Goal: Task Accomplishment & Management: Manage account settings

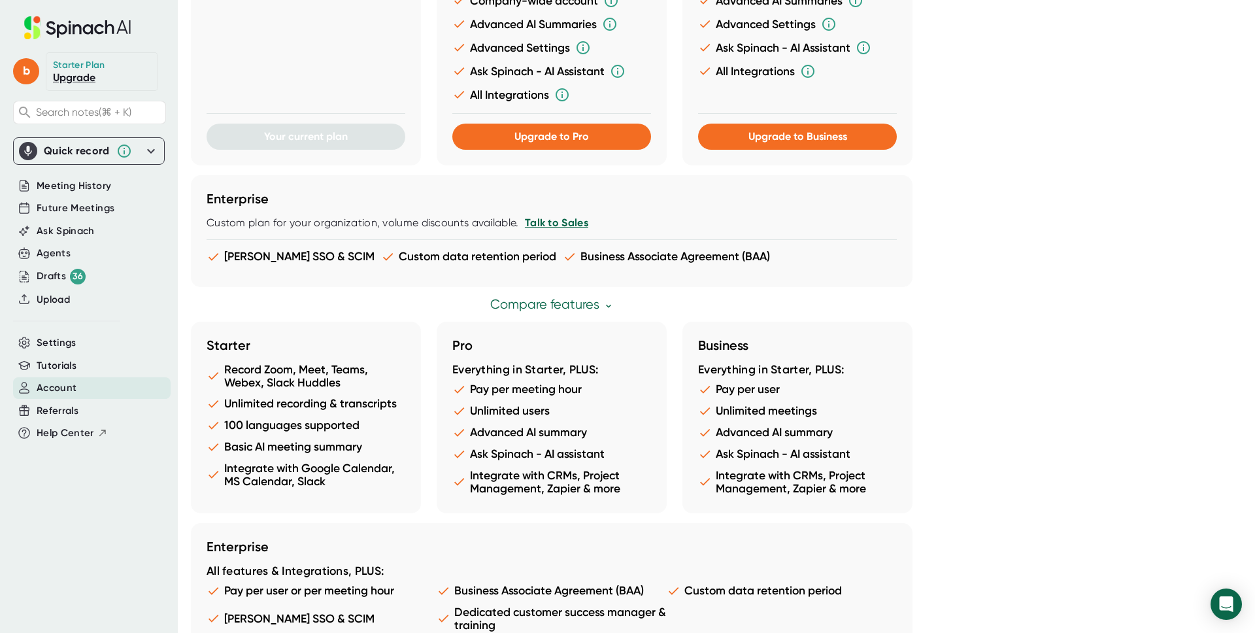
scroll to position [600, 0]
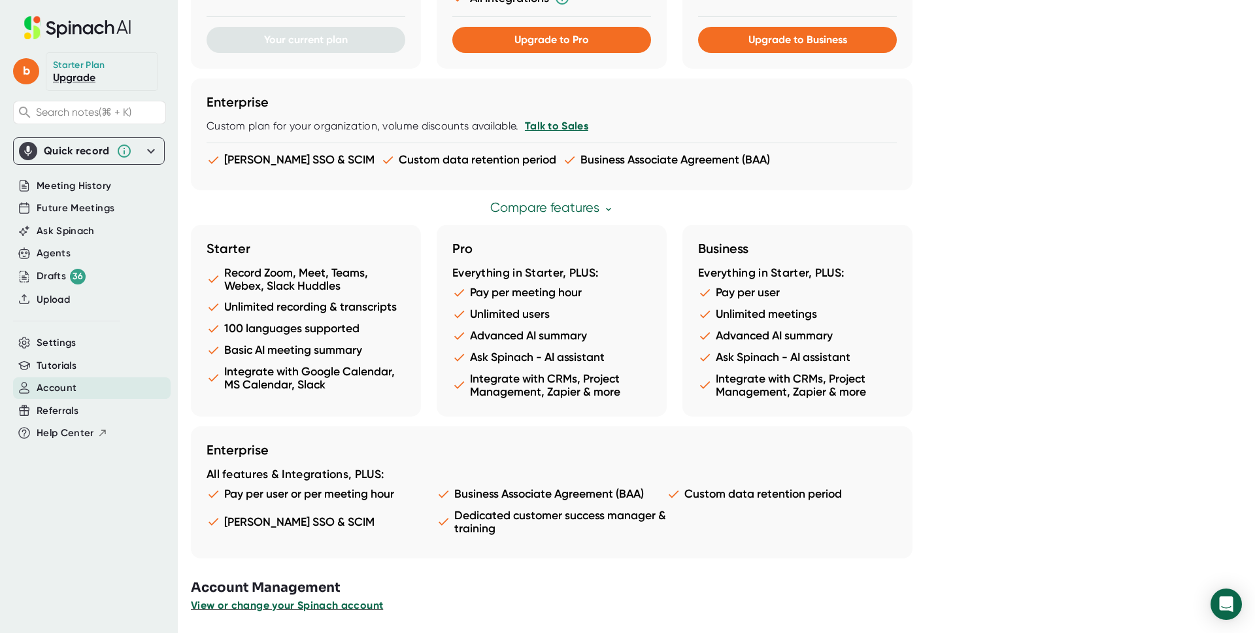
click at [335, 606] on span "View or change your Spinach account" at bounding box center [287, 605] width 192 height 12
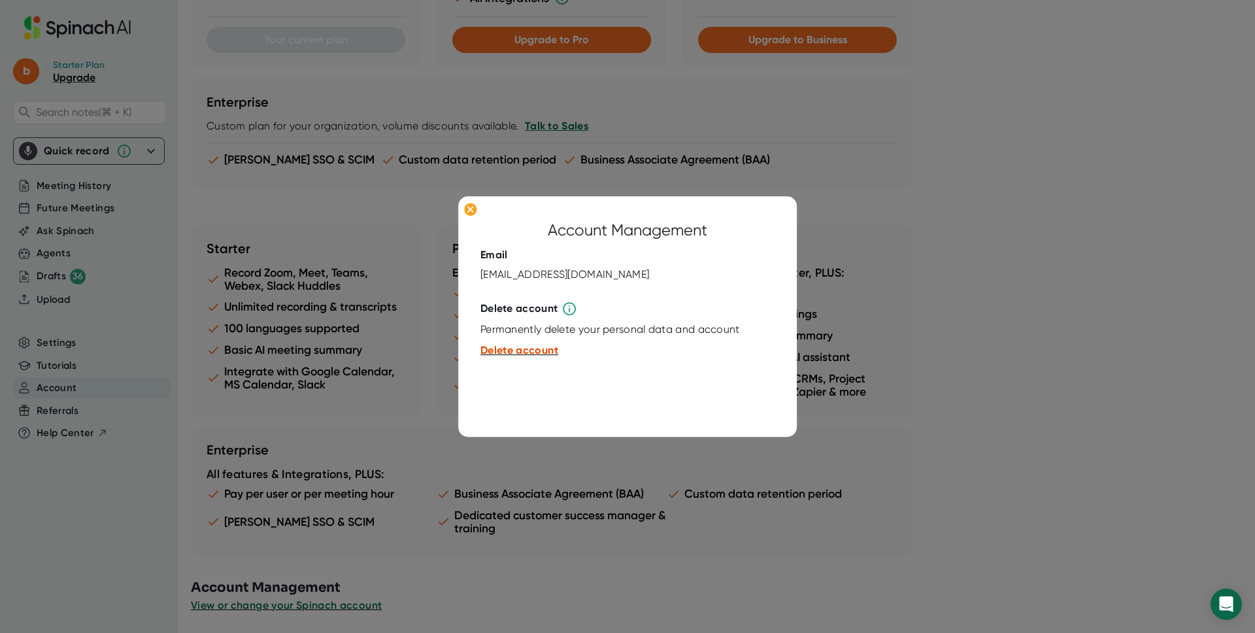
click at [508, 352] on span "Delete account" at bounding box center [520, 350] width 78 height 12
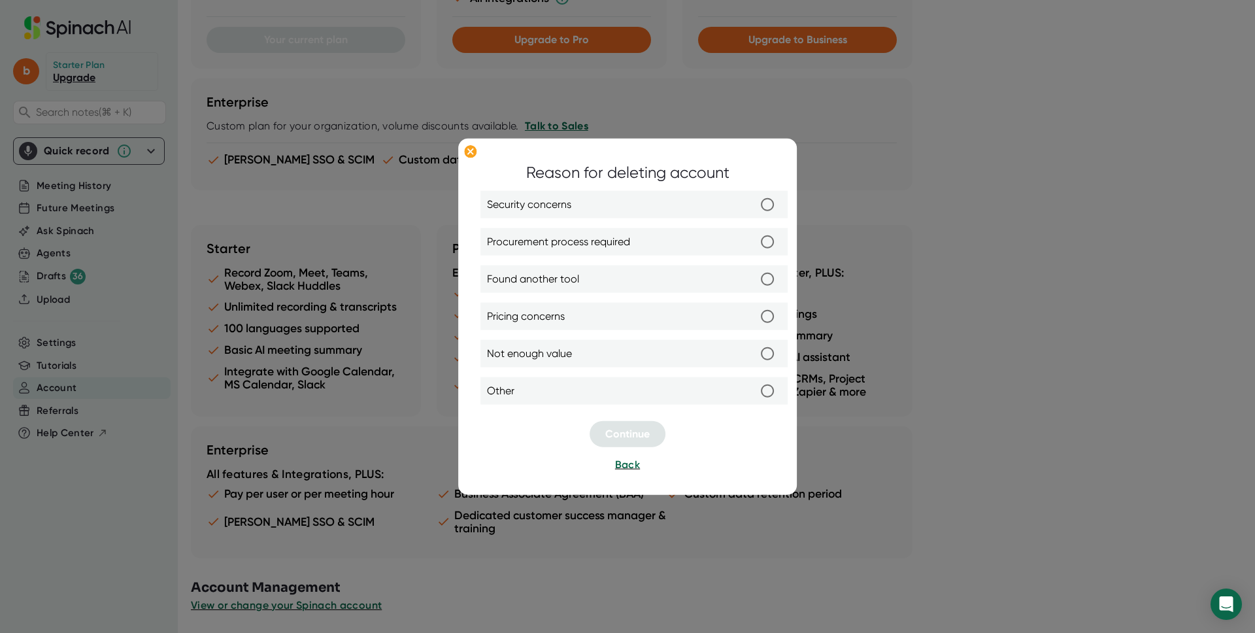
click at [791, 392] on div "Reason for deleting account Security concerns Procurement process required Foun…" at bounding box center [627, 317] width 339 height 356
drag, startPoint x: 768, startPoint y: 393, endPoint x: 672, endPoint y: 424, distance: 101.1
click at [768, 393] on input "Other" at bounding box center [767, 390] width 27 height 27
radio input "true"
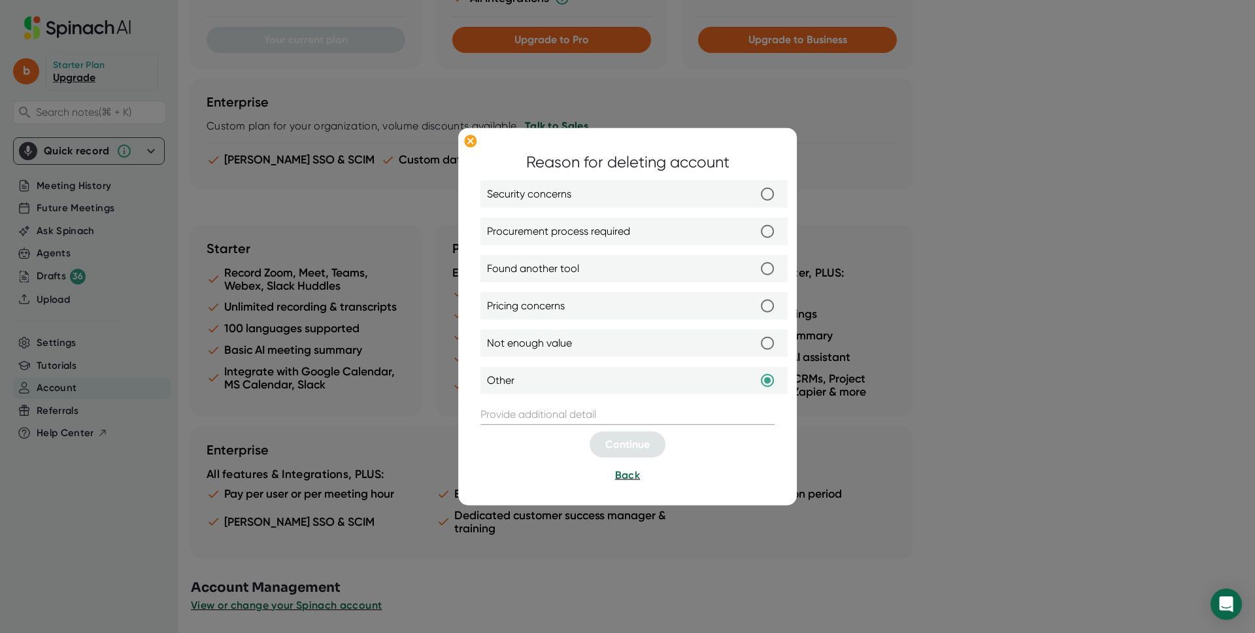
click at [666, 346] on label "Not enough value" at bounding box center [634, 342] width 294 height 27
click at [754, 346] on input "Not enough value" at bounding box center [767, 342] width 27 height 27
radio input "true"
click at [707, 307] on label "Pricing concerns" at bounding box center [634, 305] width 294 height 27
click at [754, 307] on input "Pricing concerns" at bounding box center [767, 305] width 27 height 27
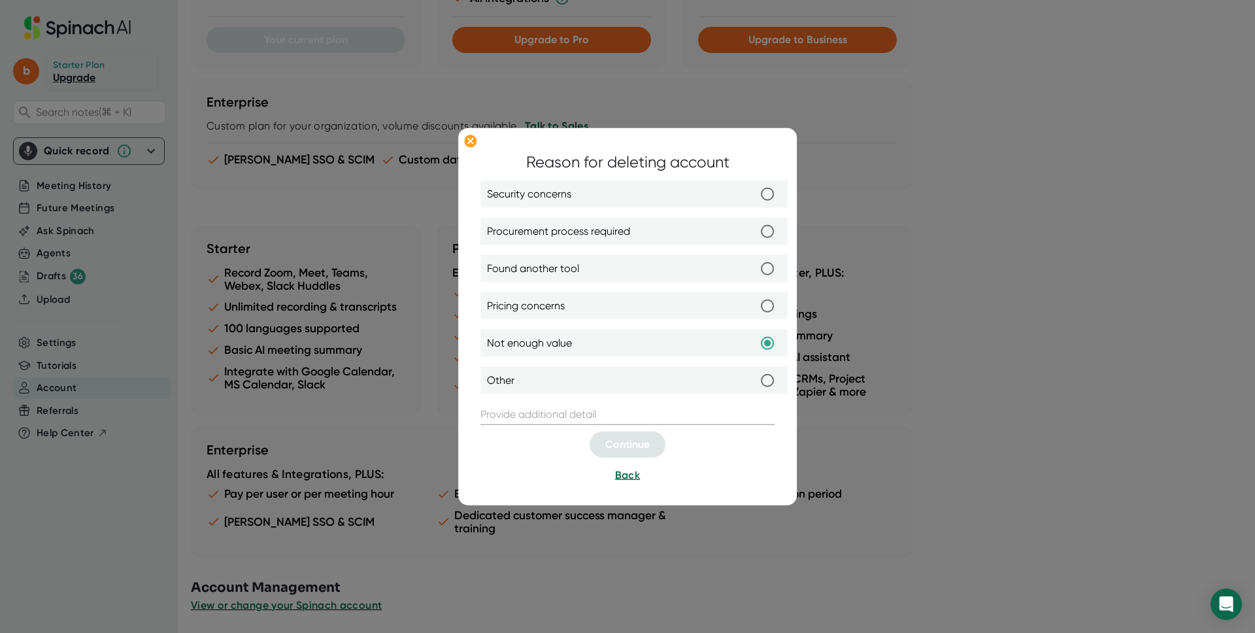
radio input "true"
click at [731, 269] on label "Found another tool" at bounding box center [634, 268] width 294 height 27
click at [754, 269] on input "Found another tool" at bounding box center [767, 268] width 27 height 27
radio input "true"
click at [611, 414] on input "text" at bounding box center [628, 414] width 294 height 21
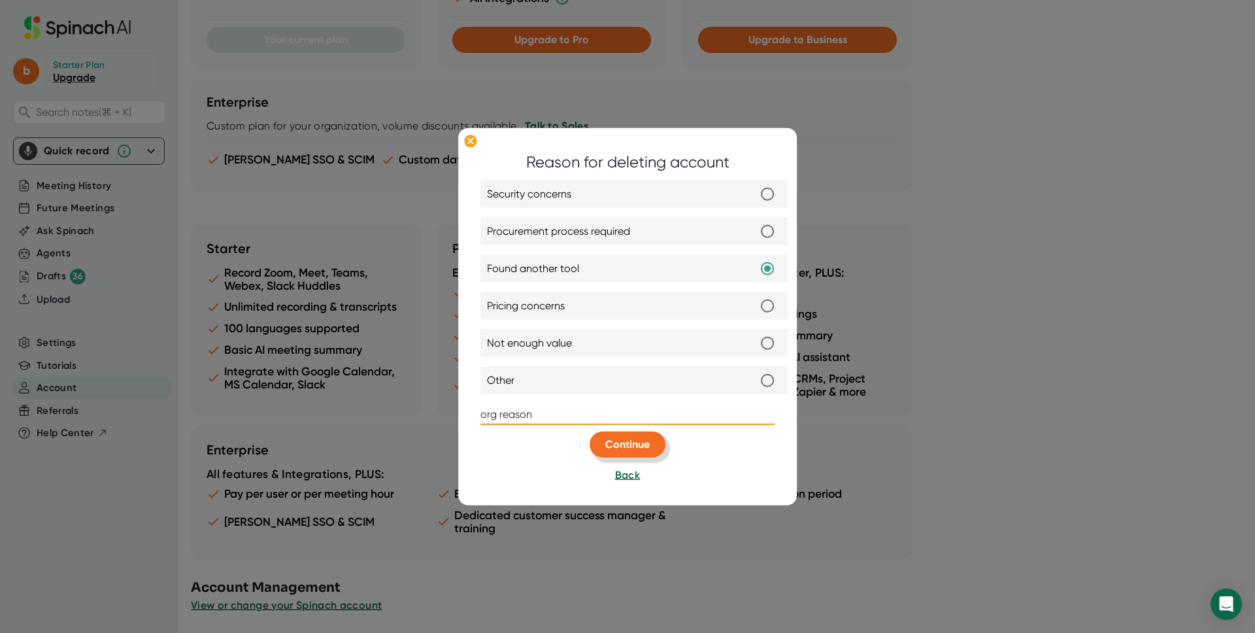
type input "org reason"
click at [639, 439] on span "Continue" at bounding box center [627, 444] width 44 height 12
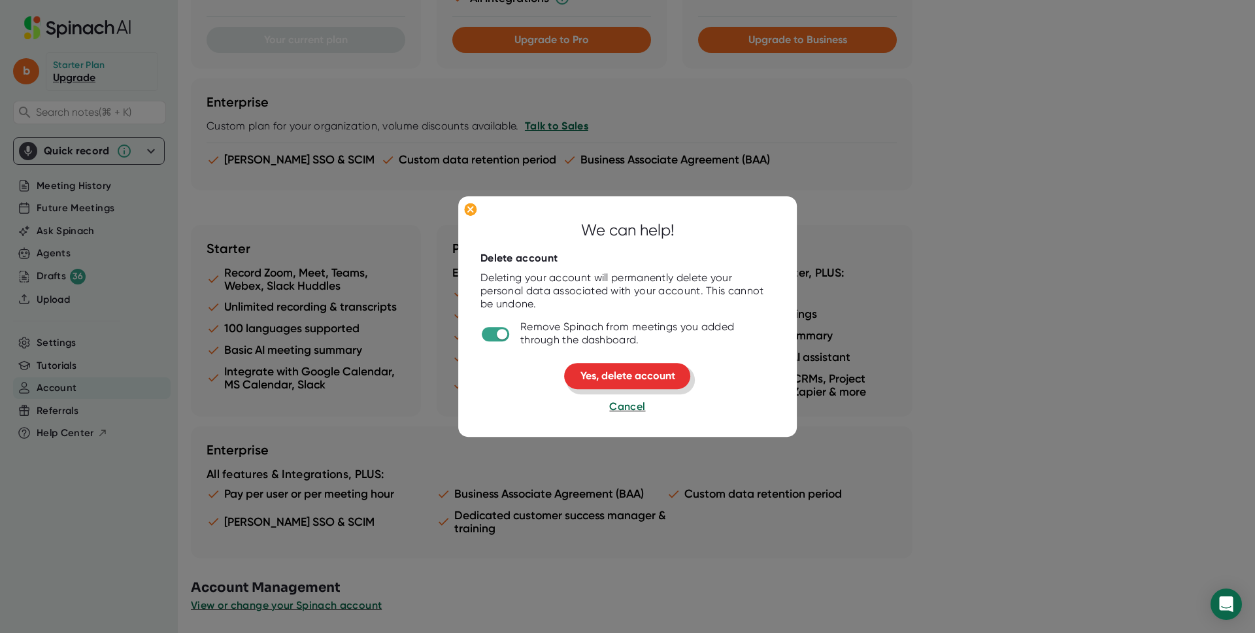
click at [641, 373] on span "Yes, delete account" at bounding box center [628, 375] width 95 height 12
